Goal: Task Accomplishment & Management: Manage account settings

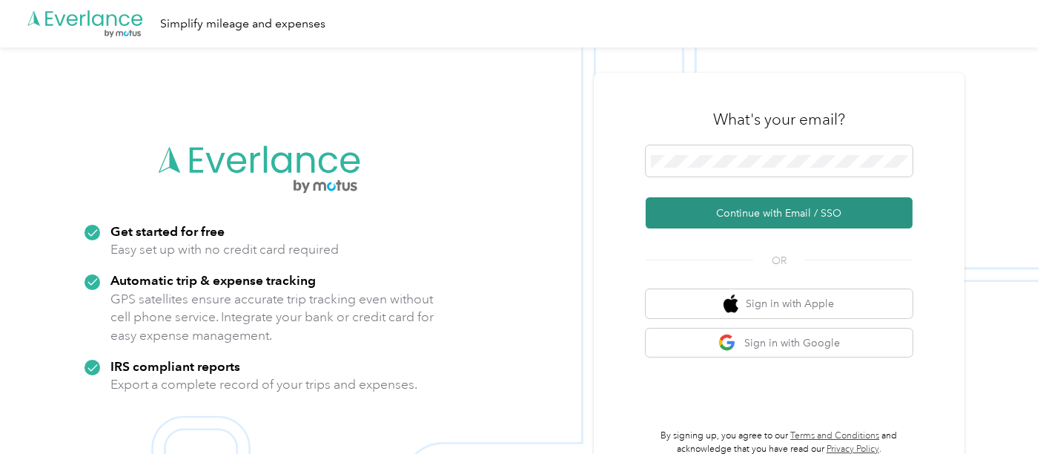
click at [740, 213] on button "Continue with Email / SSO" at bounding box center [779, 212] width 267 height 31
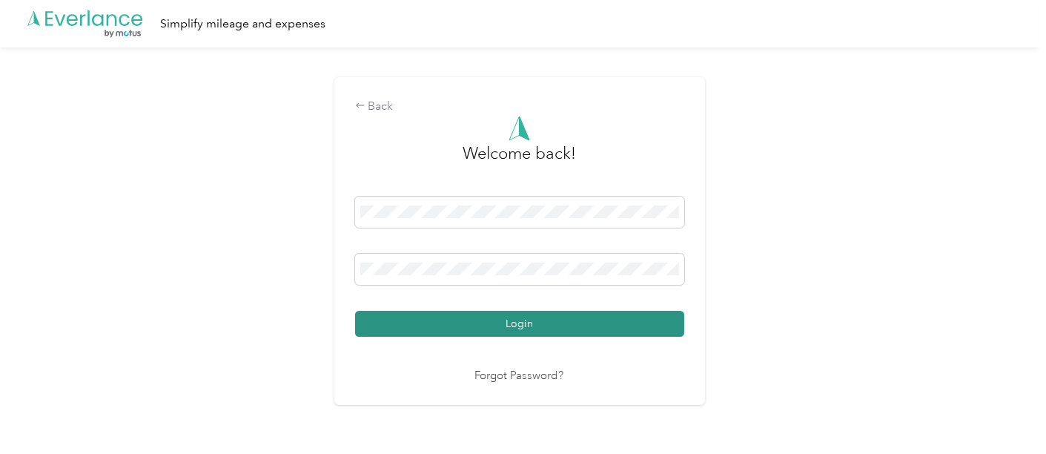
click at [527, 322] on button "Login" at bounding box center [519, 324] width 329 height 26
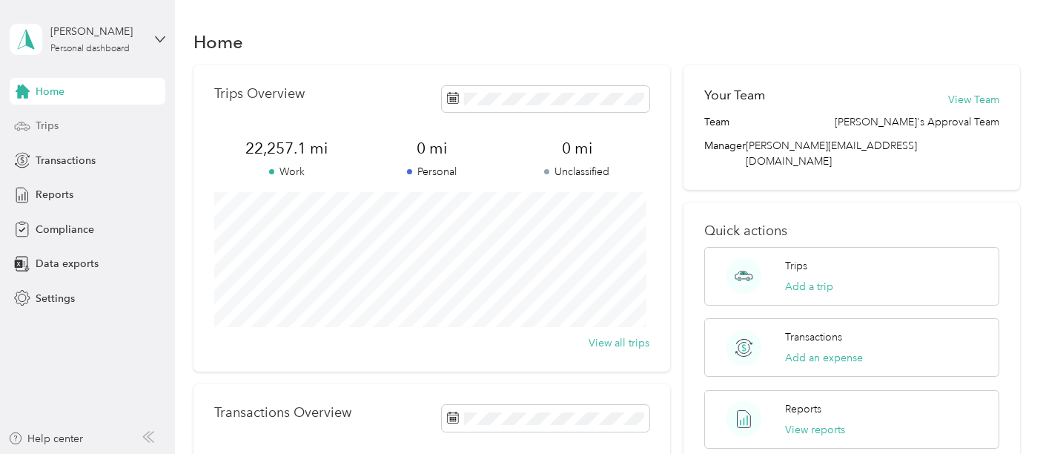
click at [48, 126] on span "Trips" at bounding box center [47, 126] width 23 height 16
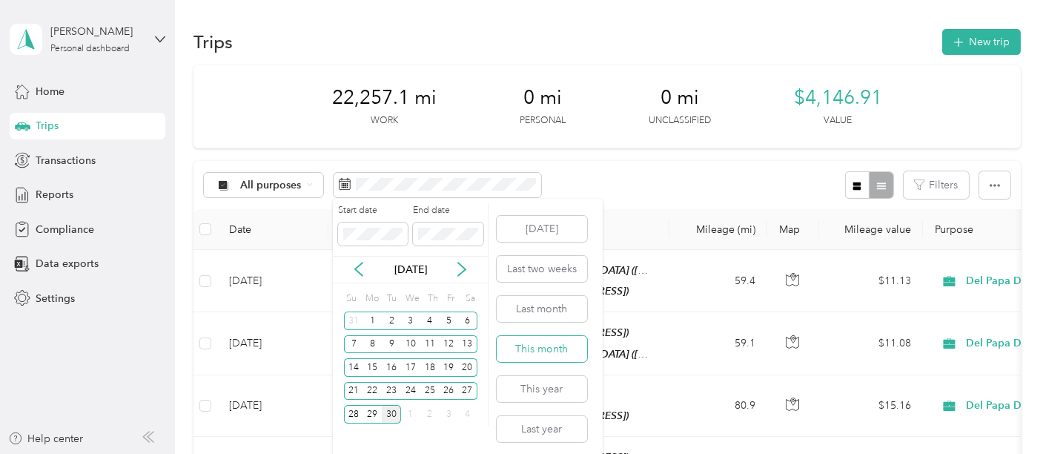
click at [527, 348] on button "This month" at bounding box center [542, 349] width 90 height 26
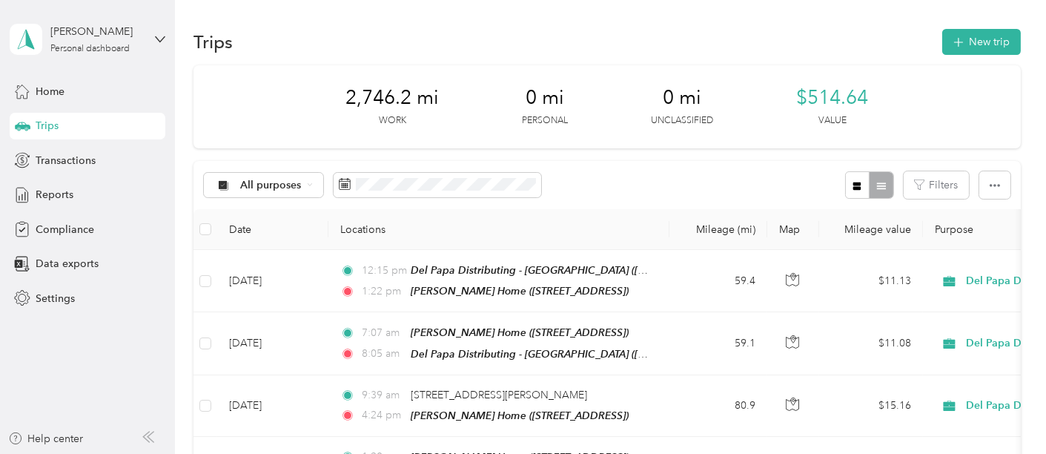
drag, startPoint x: 159, startPoint y: 36, endPoint x: 151, endPoint y: 55, distance: 20.7
click at [159, 38] on icon at bounding box center [160, 39] width 10 height 10
click at [76, 119] on div "Log out" at bounding box center [51, 120] width 57 height 16
